Goal: Check status

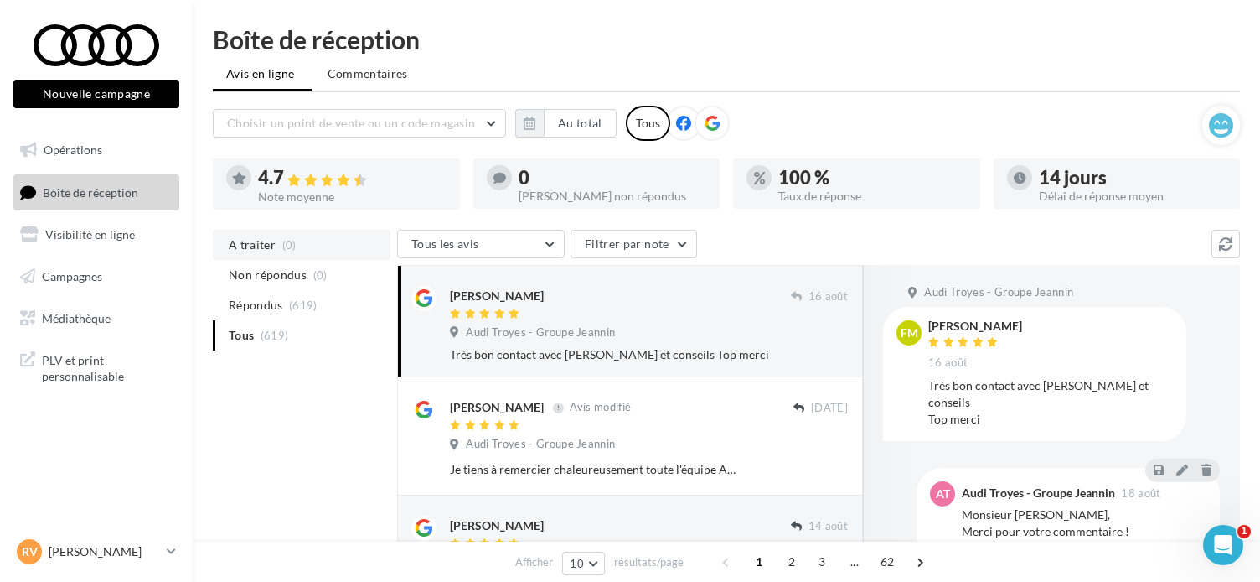
click at [253, 230] on li "A traiter (0)" at bounding box center [302, 245] width 178 height 30
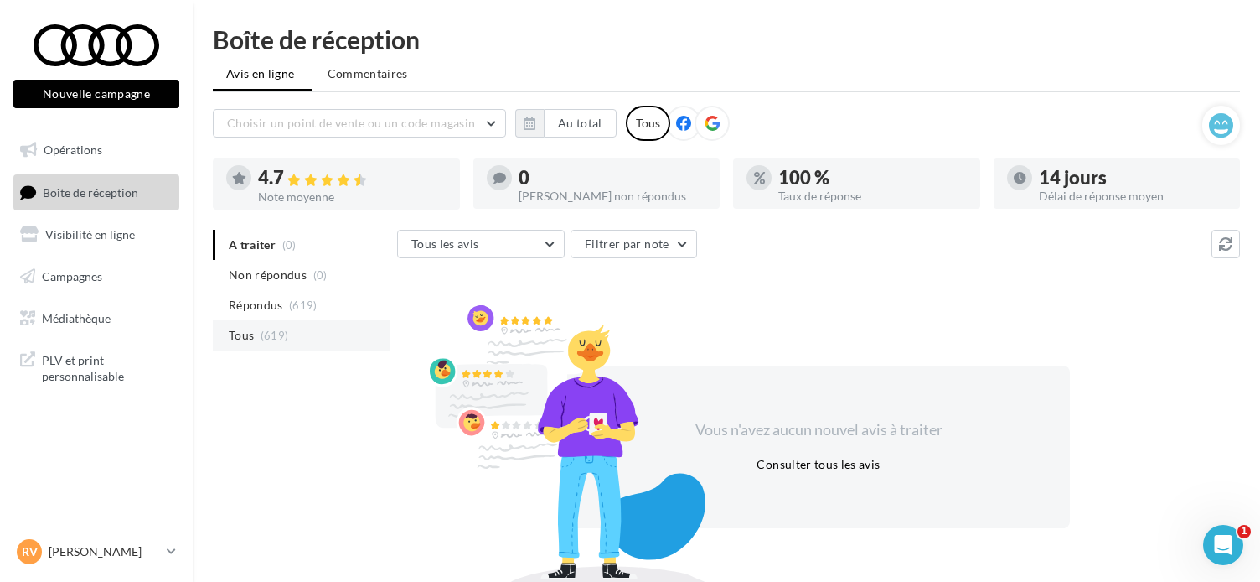
click at [255, 329] on li "Tous (619)" at bounding box center [302, 335] width 178 height 30
click at [280, 333] on span "(619)" at bounding box center [275, 334] width 28 height 13
